Goal: Task Accomplishment & Management: Manage account settings

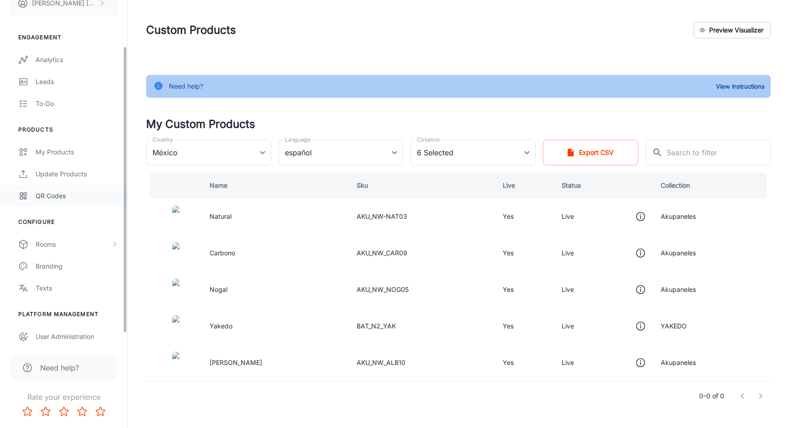
scroll to position [68, 0]
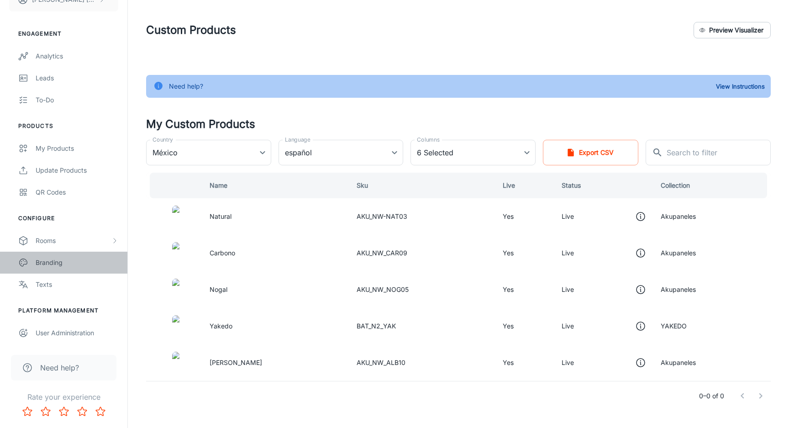
click at [74, 269] on link "Branding" at bounding box center [63, 263] width 127 height 22
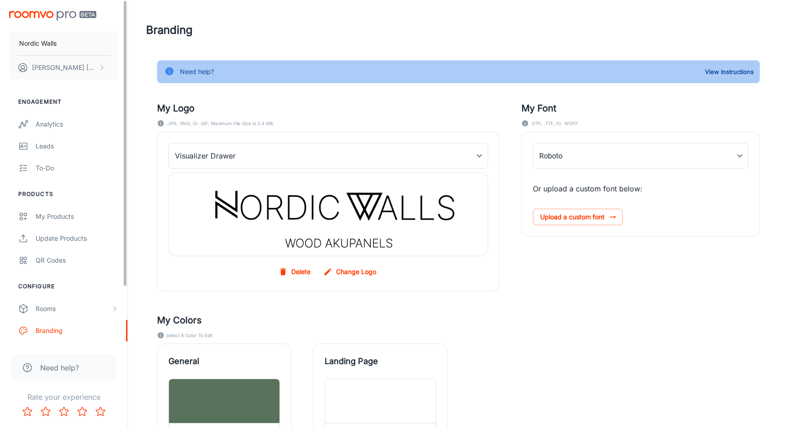
type input "Inter_28pt-Light"
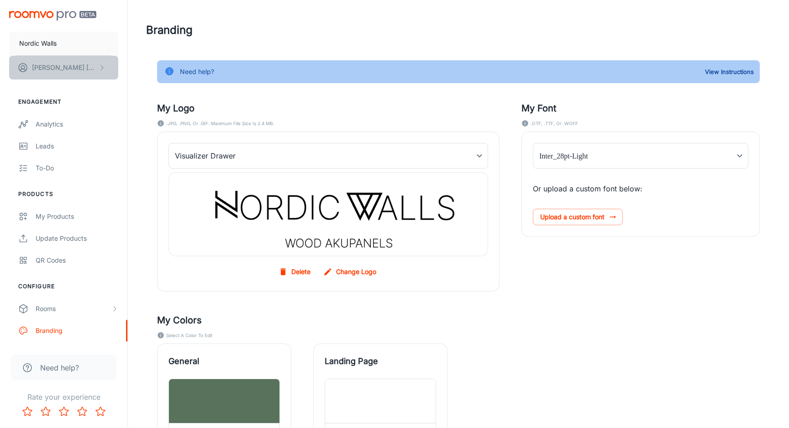
click at [83, 64] on p "[PERSON_NAME]" at bounding box center [64, 68] width 64 height 10
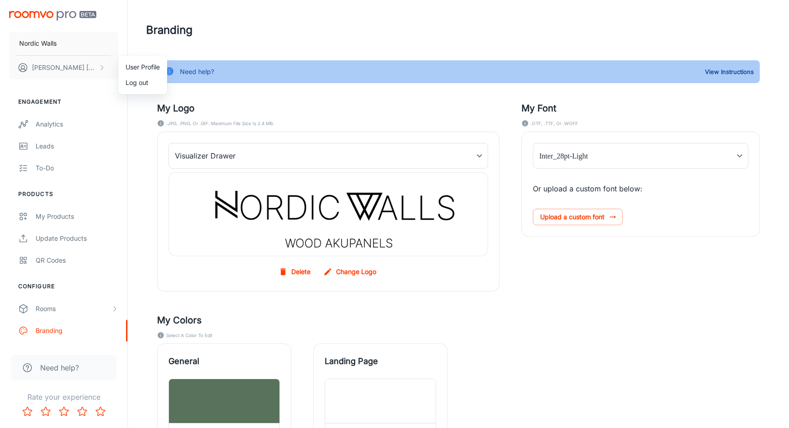
click at [136, 72] on li "User Profile" at bounding box center [142, 67] width 49 height 16
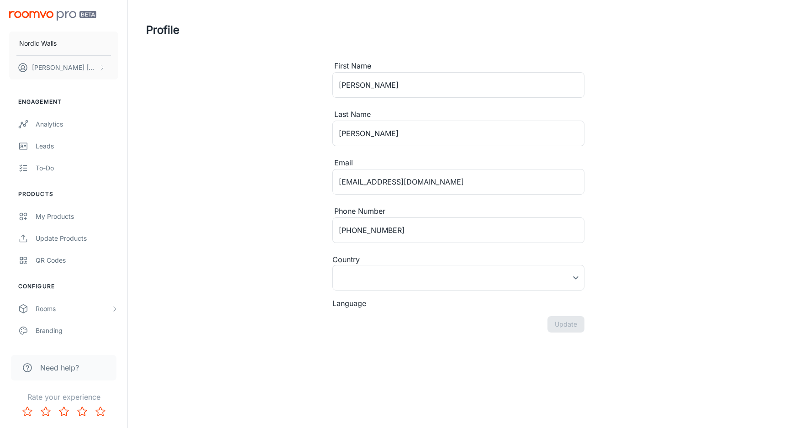
type input "[GEOGRAPHIC_DATA]"
click at [39, 41] on p "Nordic Walls" at bounding box center [37, 43] width 37 height 10
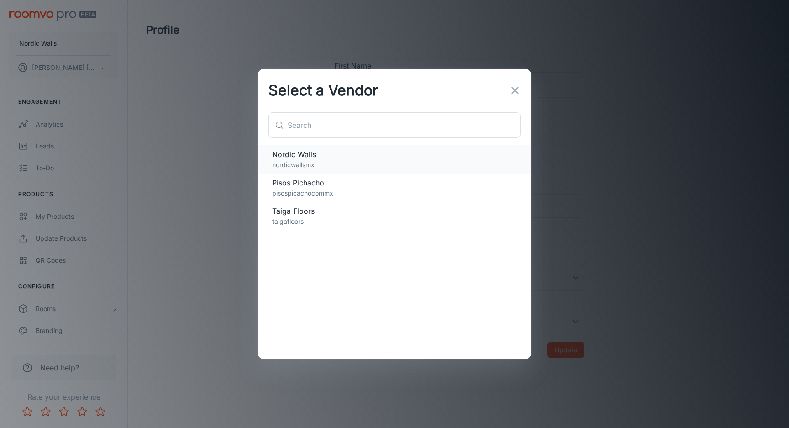
click at [300, 153] on span "Nordic Walls" at bounding box center [394, 154] width 245 height 11
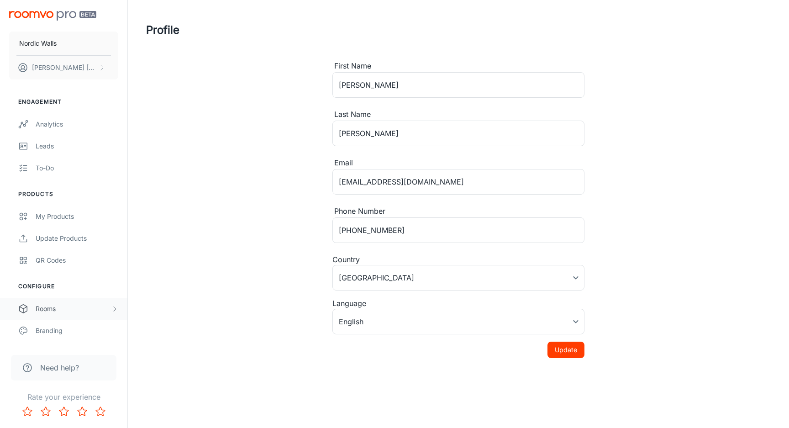
click at [63, 310] on div "Rooms" at bounding box center [73, 309] width 75 height 10
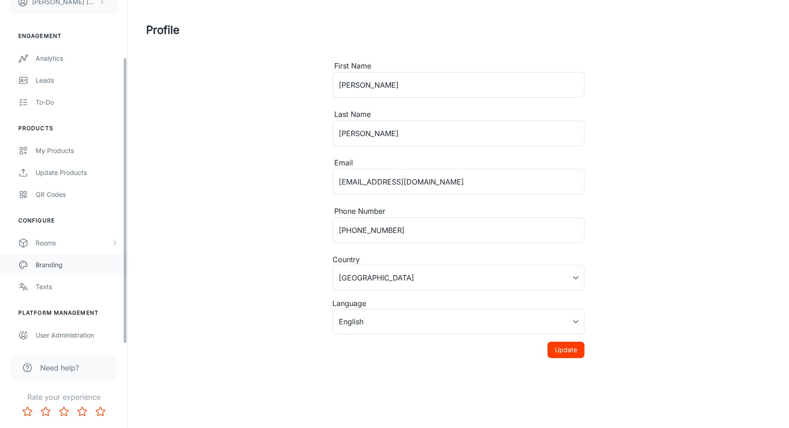
scroll to position [68, 0]
click at [80, 256] on link "Branding" at bounding box center [63, 263] width 127 height 22
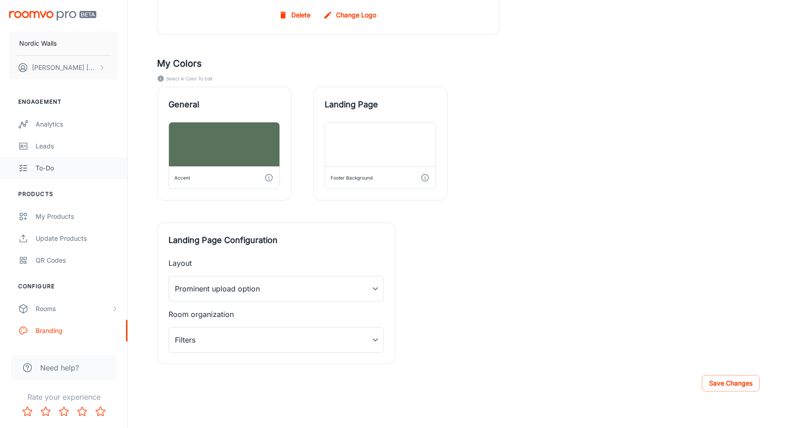
click at [70, 168] on div "To-do" at bounding box center [77, 168] width 83 height 10
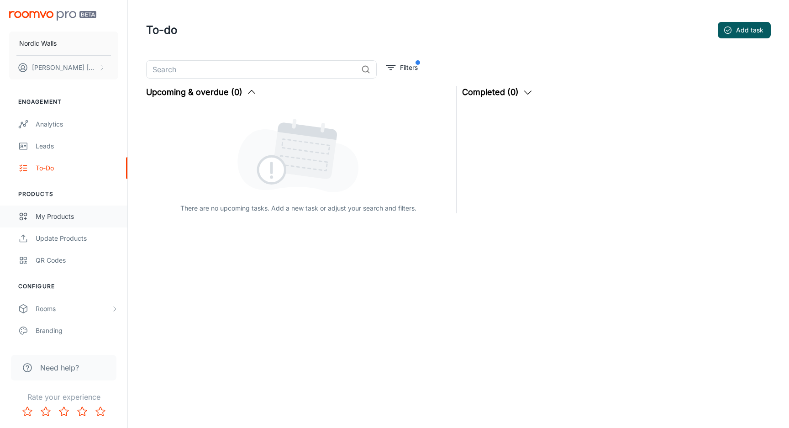
click at [74, 211] on link "My Products" at bounding box center [63, 216] width 127 height 22
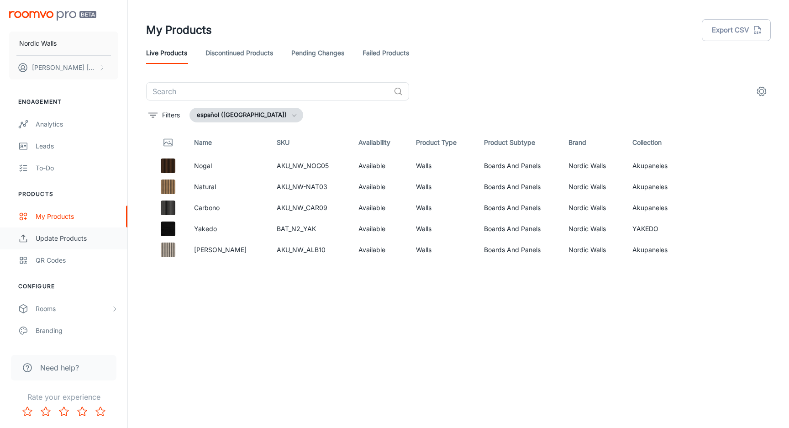
click at [78, 231] on link "Update Products" at bounding box center [63, 238] width 127 height 22
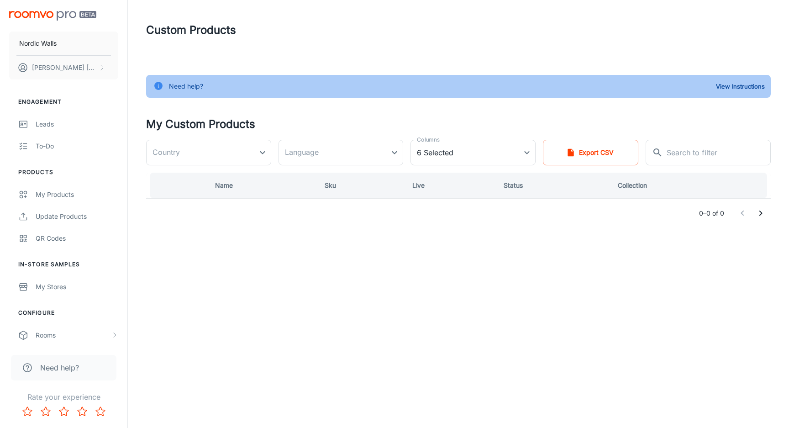
type input "México"
type input "es-mx"
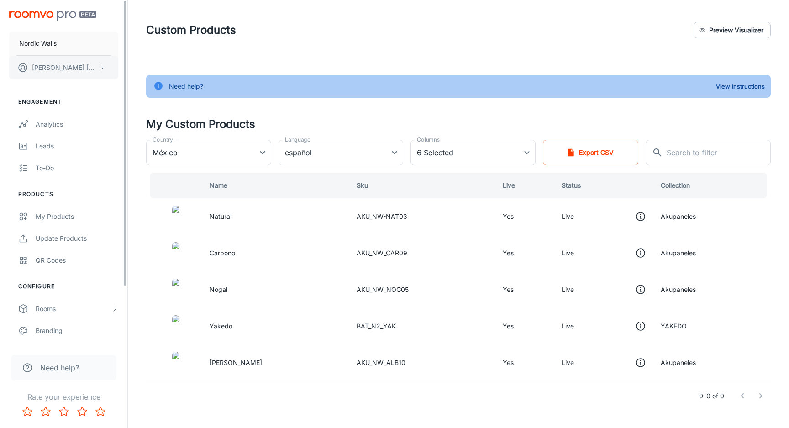
click at [80, 60] on button "[PERSON_NAME]" at bounding box center [63, 68] width 109 height 24
click at [128, 64] on li "User Profile" at bounding box center [142, 67] width 49 height 16
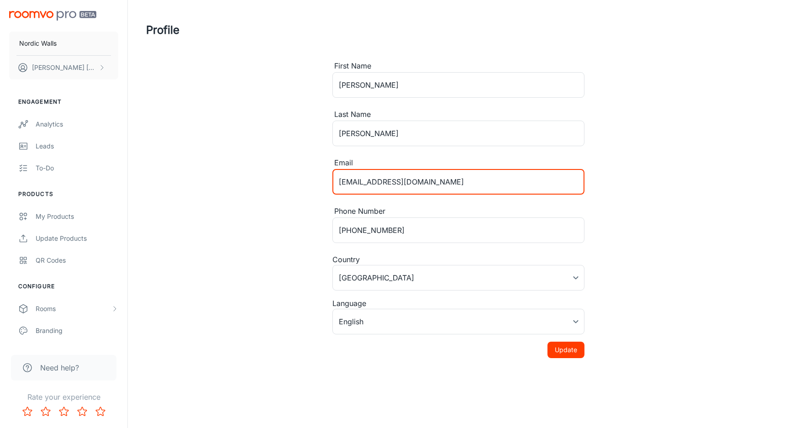
drag, startPoint x: 444, startPoint y: 188, endPoint x: 327, endPoint y: 179, distance: 117.2
click at [327, 179] on div "First Name [PERSON_NAME] ​ Last Name [PERSON_NAME] ​ Email [EMAIL_ADDRESS][DOMA…" at bounding box center [458, 223] width 274 height 327
click at [61, 63] on p "[PERSON_NAME]" at bounding box center [64, 68] width 64 height 10
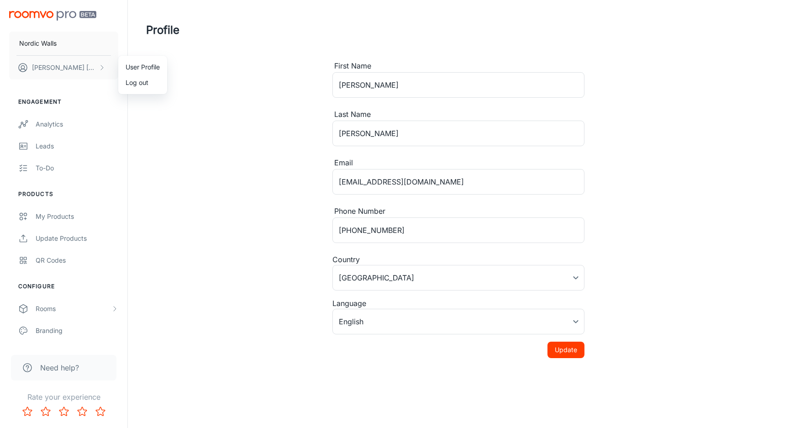
click at [141, 63] on li "User Profile" at bounding box center [142, 67] width 49 height 16
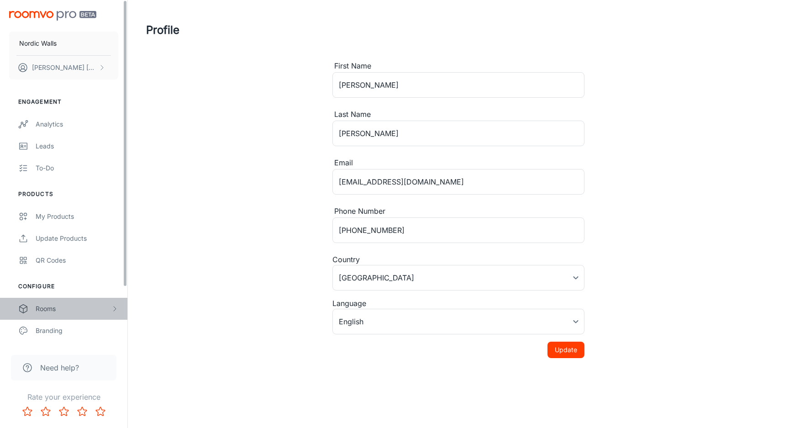
click at [58, 305] on div "Rooms" at bounding box center [73, 309] width 75 height 10
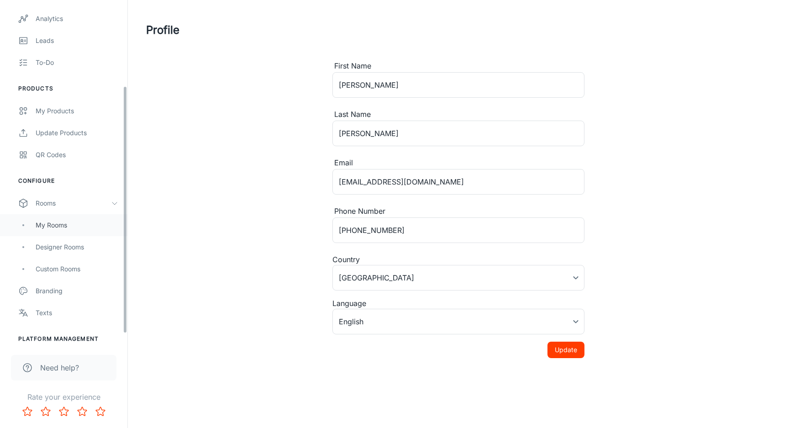
scroll to position [121, 0]
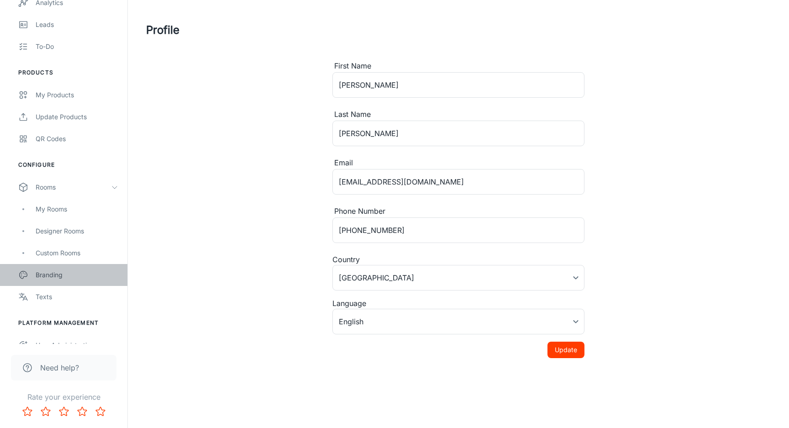
click at [76, 277] on div "Branding" at bounding box center [77, 275] width 83 height 10
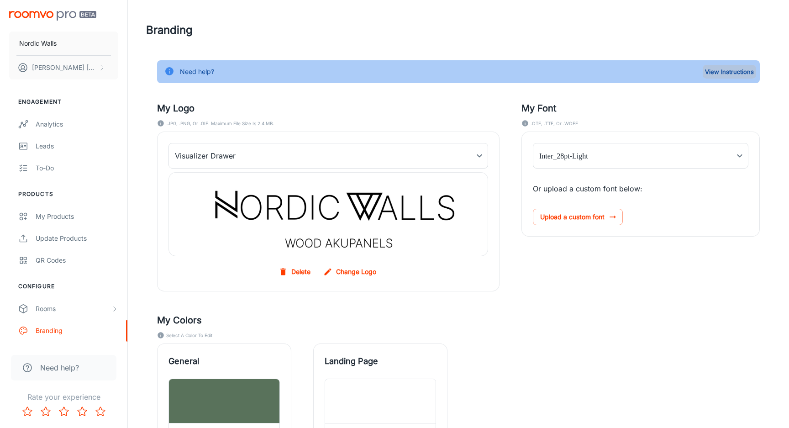
click at [715, 70] on button "View Instructions" at bounding box center [729, 72] width 53 height 14
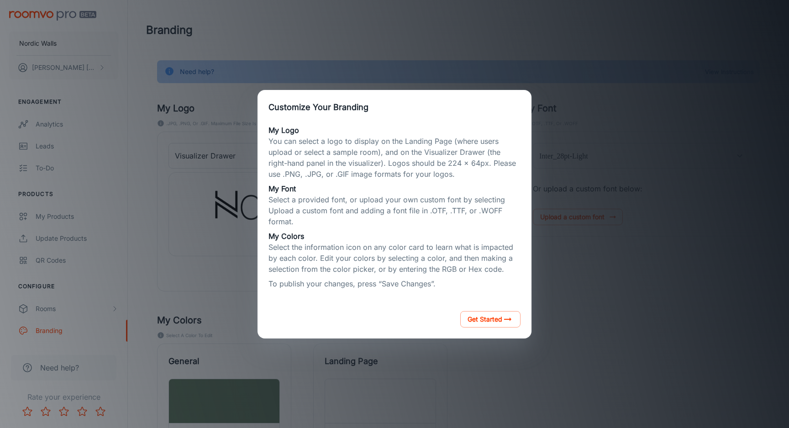
click at [578, 207] on div "Customize Your Branding My Logo You can select a logo to display on the Landing…" at bounding box center [394, 214] width 767 height 406
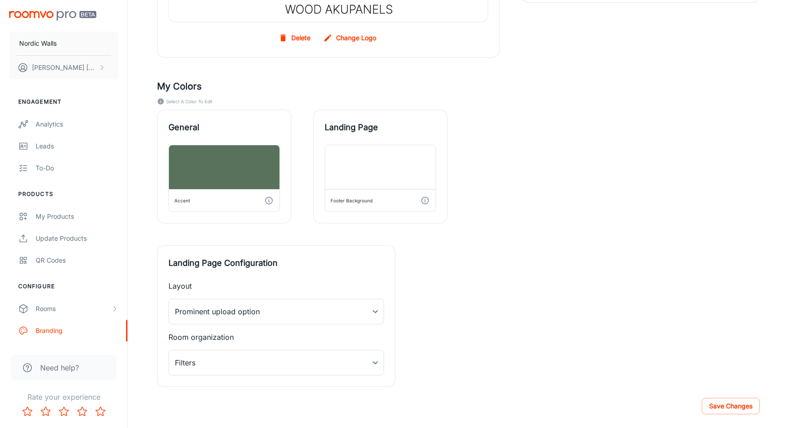
scroll to position [257, 0]
